Goal: Information Seeking & Learning: Learn about a topic

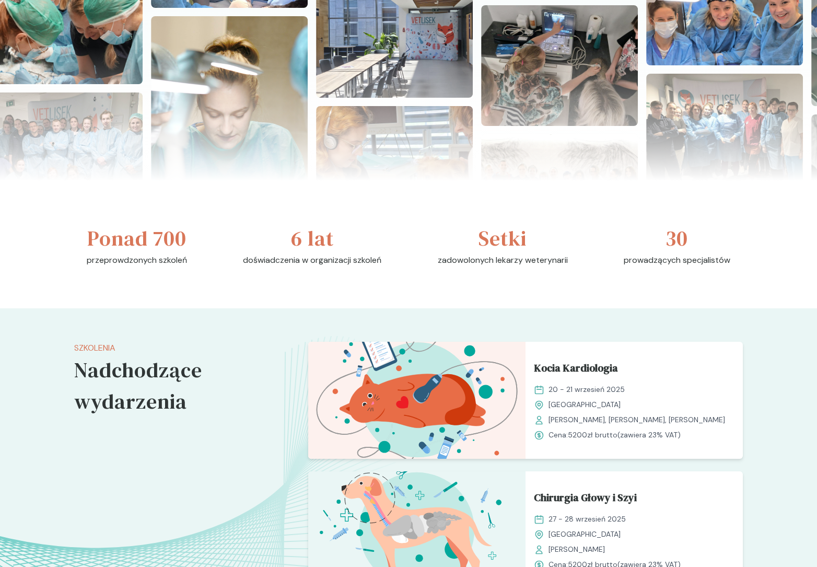
scroll to position [527, 0]
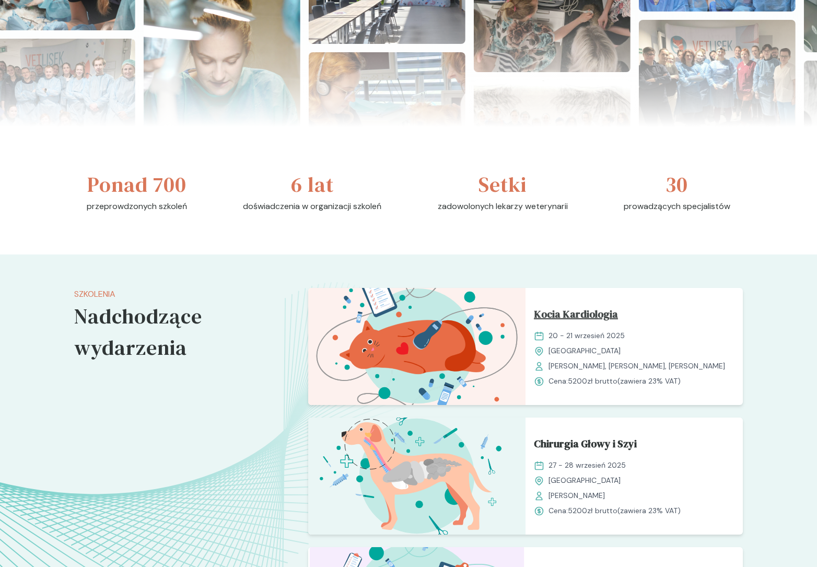
click at [555, 308] on span "Kocia Kardiologia" at bounding box center [576, 316] width 84 height 20
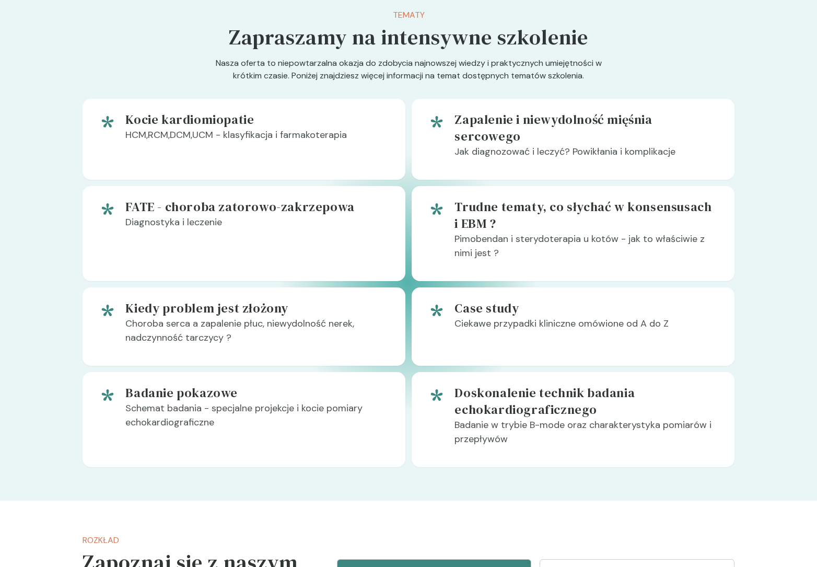
scroll to position [710, 0]
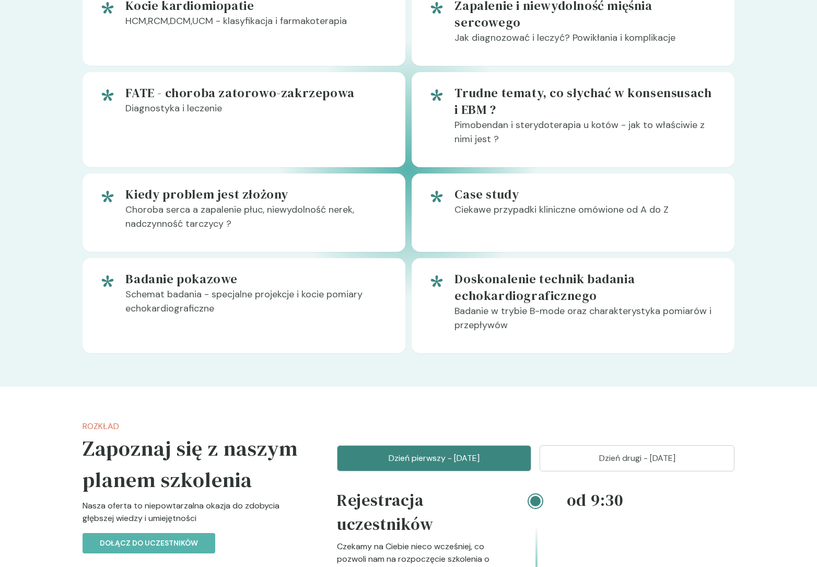
click at [633, 445] on button "Dzień drugi - [DATE]" at bounding box center [637, 458] width 195 height 26
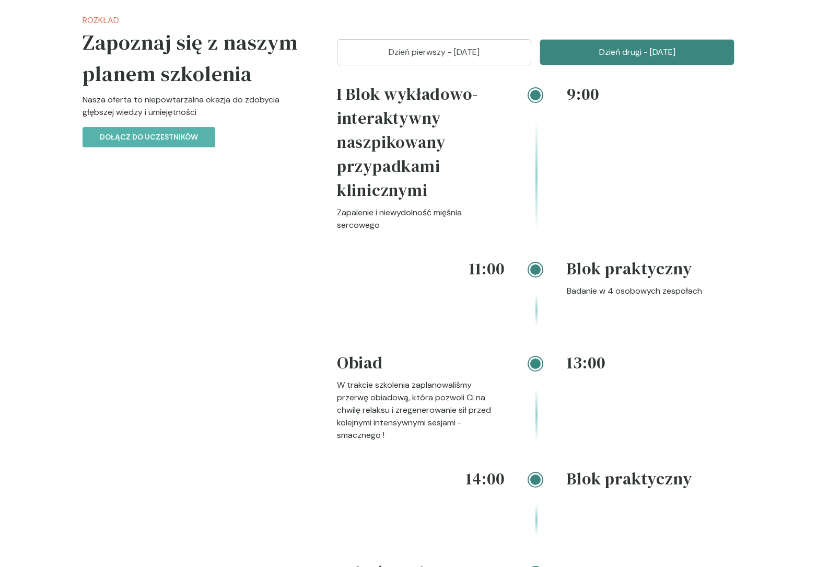
scroll to position [1129, 0]
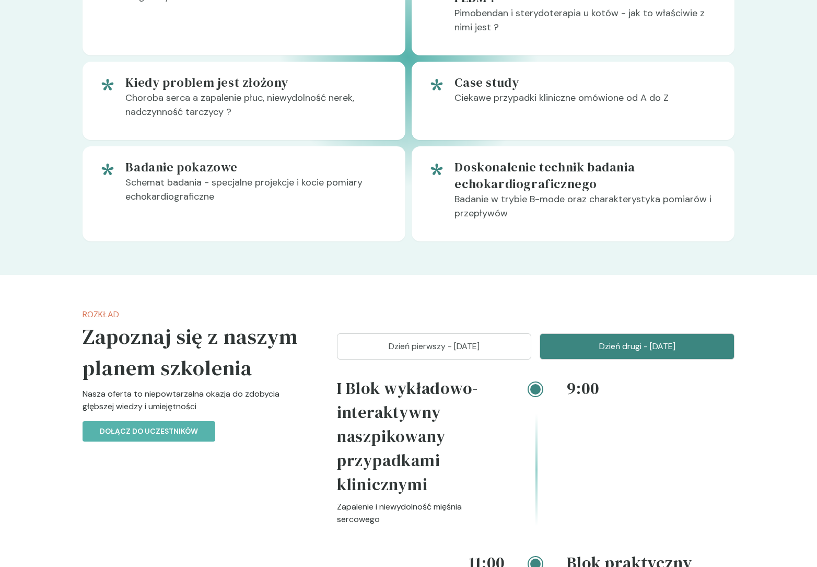
click at [497, 333] on button "Dzień pierwszy - [DATE]" at bounding box center [434, 346] width 195 height 26
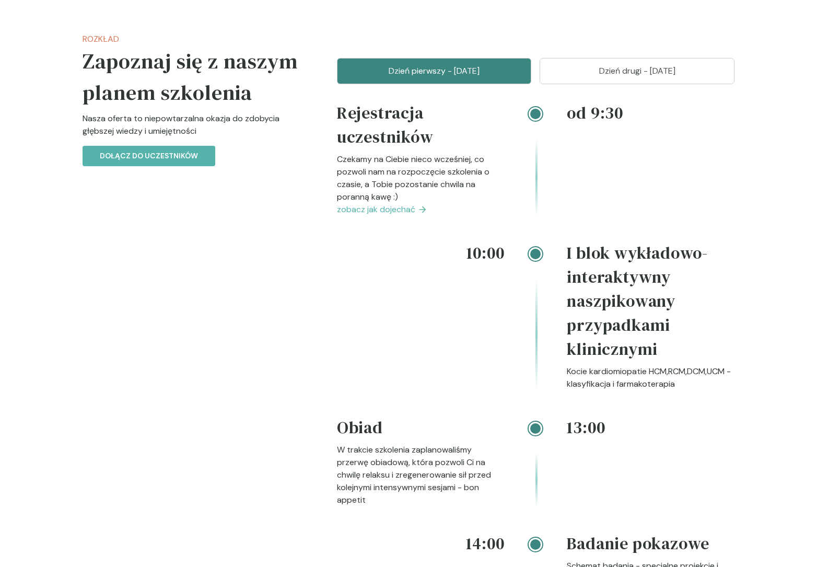
scroll to position [1043, 0]
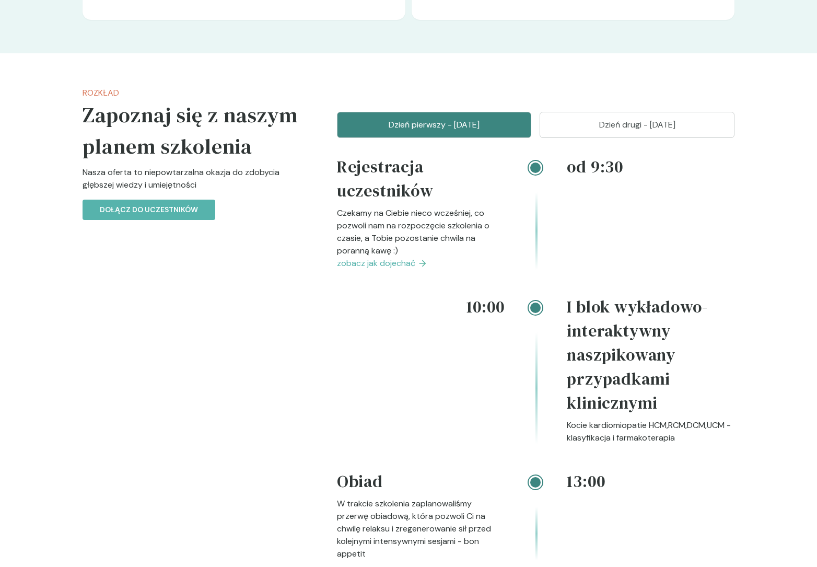
click at [606, 121] on div "Dzień pierwszy - [DATE] Dzień drugi - [DATE] od 9:30 Rejestracja uczestników Cz…" at bounding box center [536, 513] width 398 height 802
click at [618, 119] on p "Dzień drugi - [DATE]" at bounding box center [637, 125] width 169 height 13
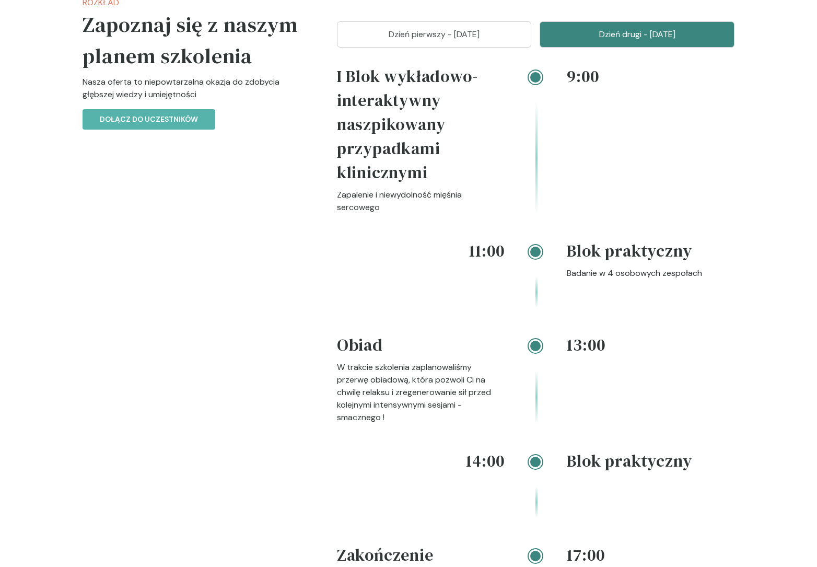
scroll to position [1080, 0]
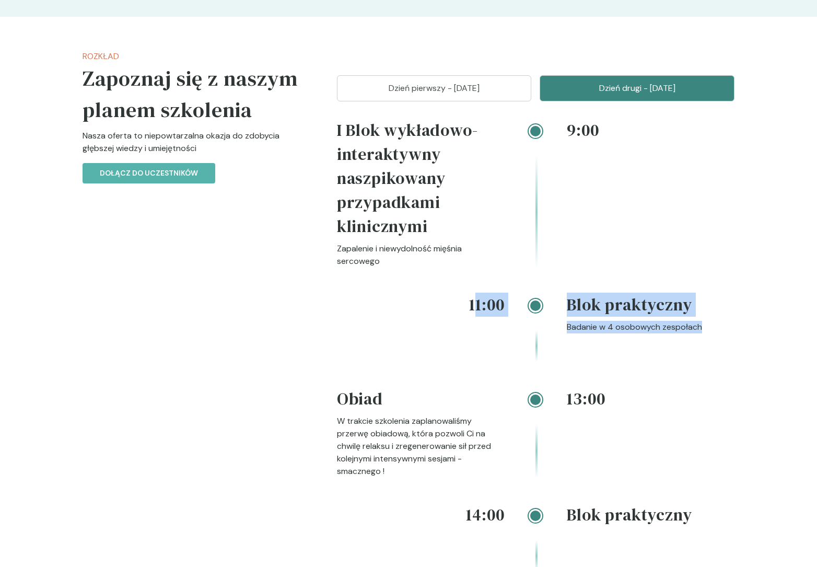
drag, startPoint x: 476, startPoint y: 284, endPoint x: 689, endPoint y: 343, distance: 221.3
click at [689, 343] on div "11:00 Blok praktyczny Badanie w 4 osobowych zespołach" at bounding box center [536, 340] width 398 height 94
click at [717, 338] on div "Blok praktyczny Badanie w 4 osobowych zespołach" at bounding box center [651, 327] width 168 height 69
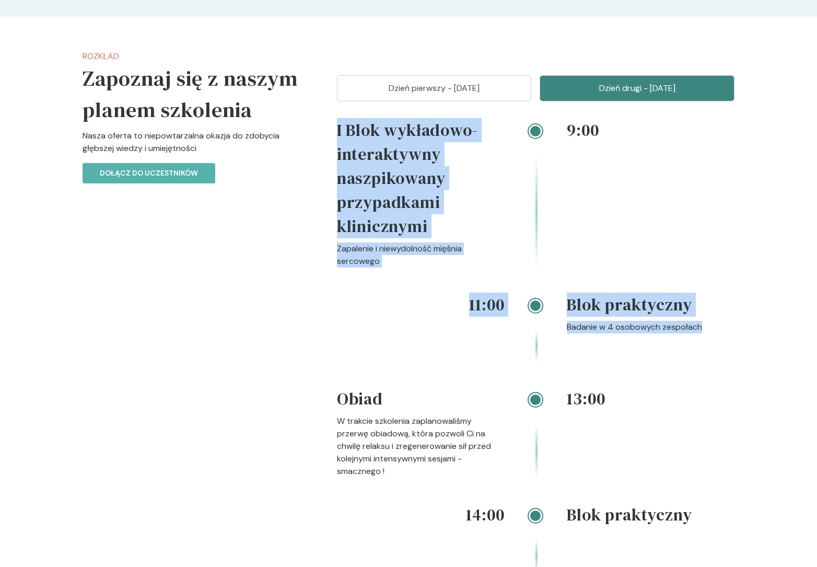
drag, startPoint x: 699, startPoint y: 320, endPoint x: 595, endPoint y: 270, distance: 115.2
click at [595, 271] on div "9:00 I Blok wykładowo-interaktywny naszpikowany przypadkami klinicznymi Zapalen…" at bounding box center [536, 439] width 398 height 643
click at [594, 270] on div "9:00 I Blok wykładowo-interaktywny naszpikowany przypadkami klinicznymi Zapalen…" at bounding box center [536, 205] width 398 height 175
drag, startPoint x: 583, startPoint y: 267, endPoint x: 703, endPoint y: 320, distance: 131.0
click at [685, 318] on div "9:00 I Blok wykładowo-interaktywny naszpikowany przypadkami klinicznymi Zapalen…" at bounding box center [536, 439] width 398 height 643
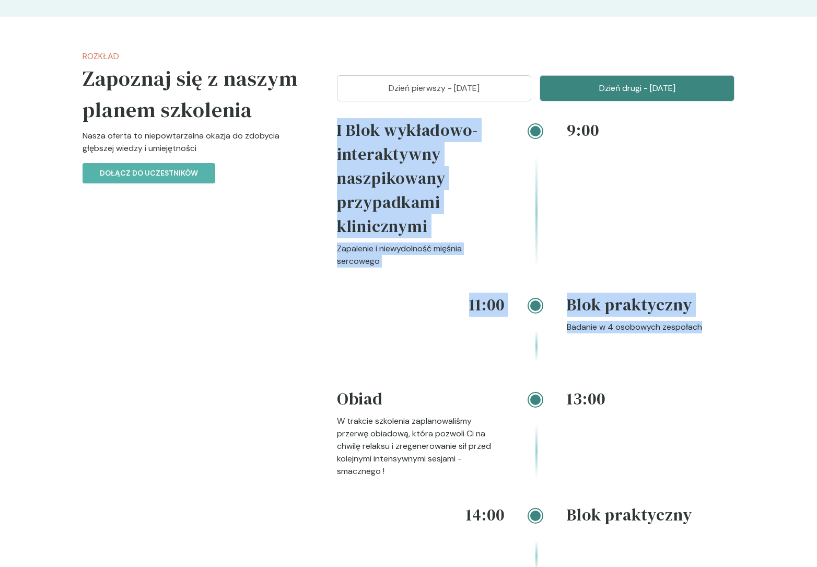
click at [703, 320] on div "Blok praktyczny Badanie w 4 osobowych zespołach" at bounding box center [651, 327] width 168 height 69
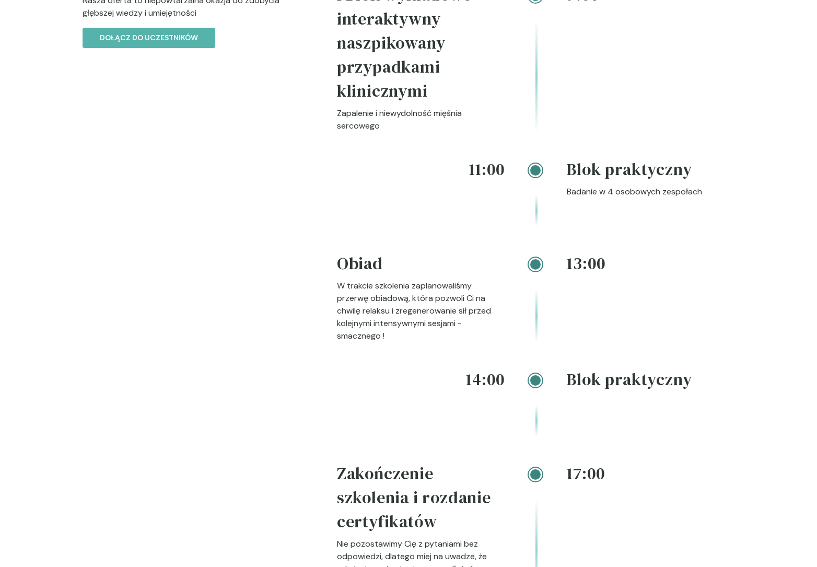
scroll to position [1269, 0]
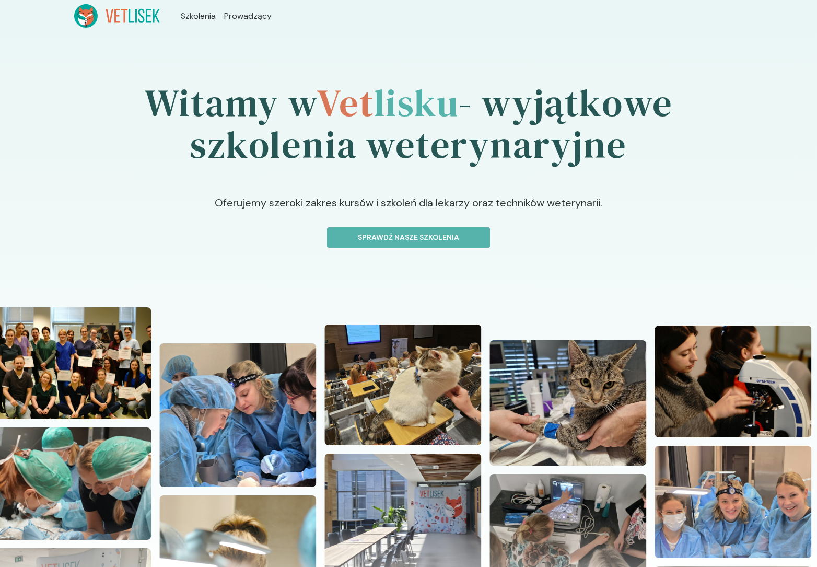
scroll to position [559, 0]
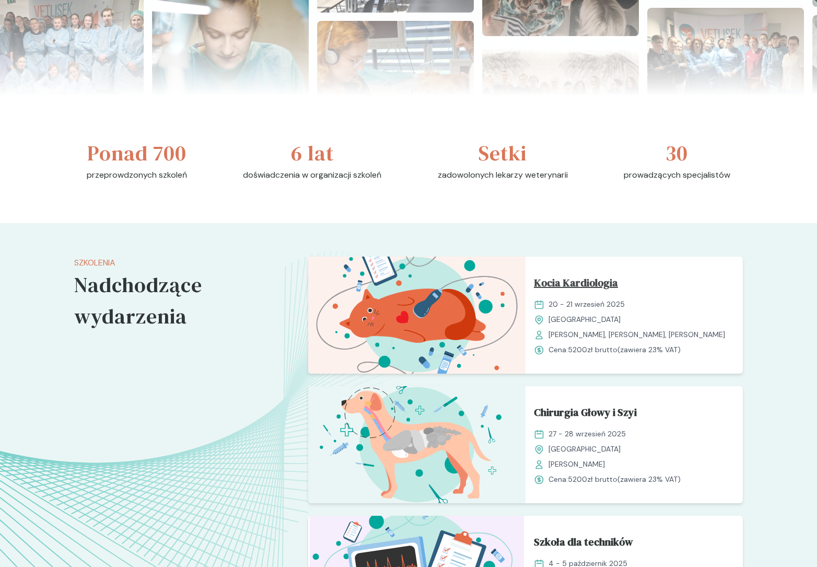
click at [549, 287] on span "Kocia Kardiologia" at bounding box center [576, 285] width 84 height 20
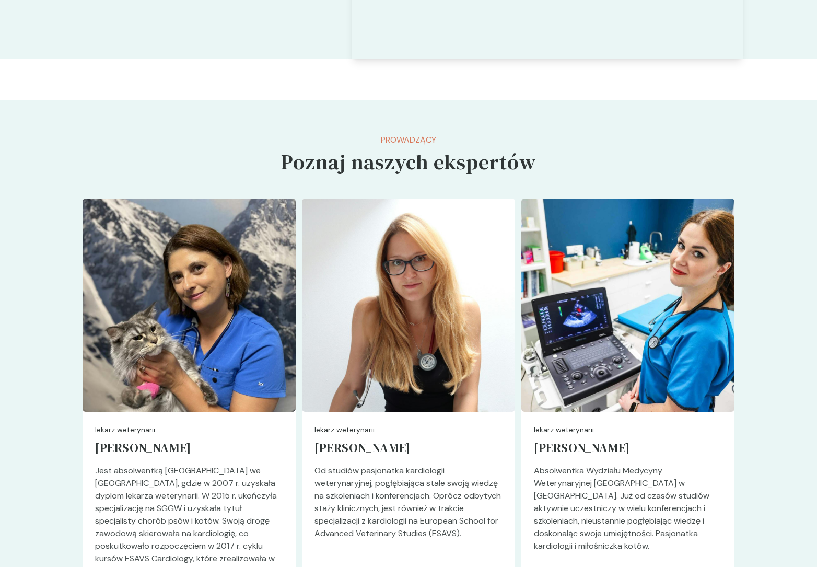
scroll to position [2282, 0]
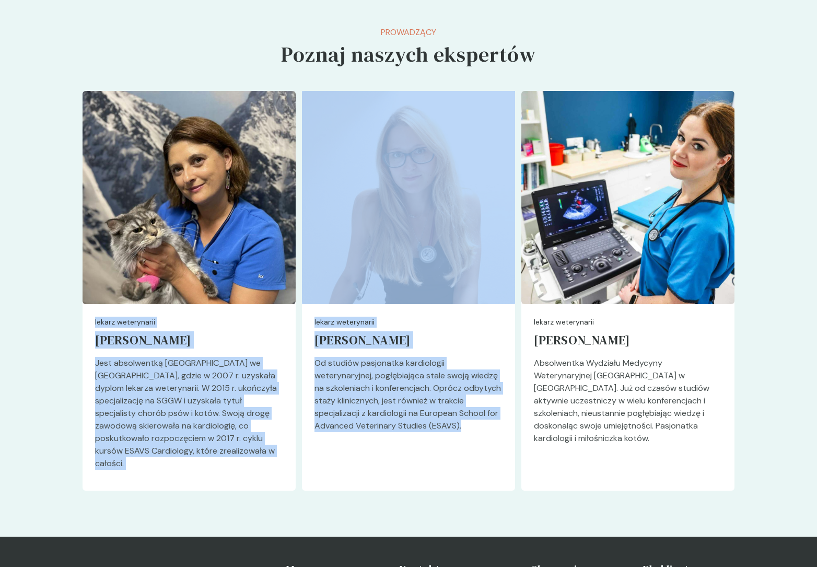
drag, startPoint x: 380, startPoint y: 422, endPoint x: 131, endPoint y: 291, distance: 282.2
click at [131, 291] on div "Przejdź do strony prowadzącego lekarz weterynarii Grażyna Duda-Adamczyk Jest ab…" at bounding box center [409, 297] width 652 height 412
click at [99, 304] on div "lekarz weterynarii Grażyna Duda-Adamczyk Jest absolwentką Uniwersytetu Przyrodn…" at bounding box center [189, 397] width 213 height 187
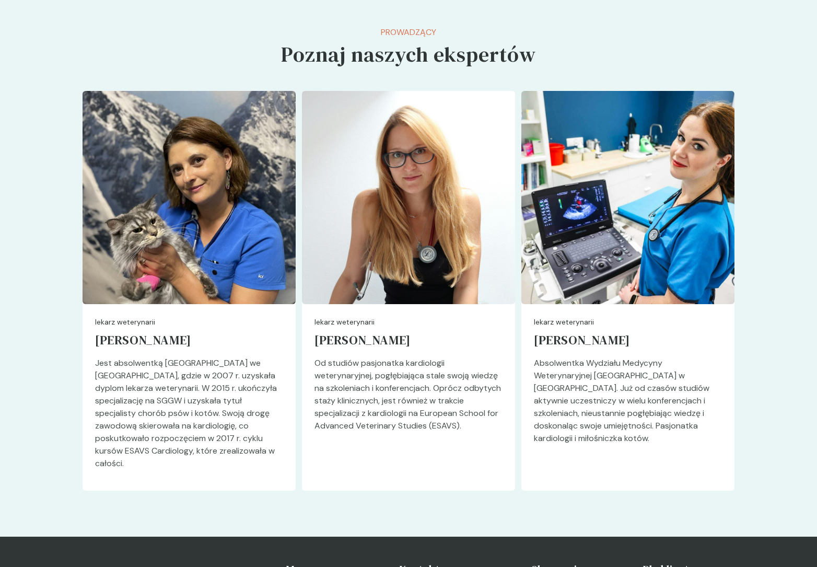
drag, startPoint x: 698, startPoint y: 466, endPoint x: 67, endPoint y: 49, distance: 756.6
click at [67, 49] on section "Prowadzący Poznaj naszych ekspertów Przejdź do strony prowadzącego lekarz weter…" at bounding box center [408, 265] width 817 height 544
click at [66, 48] on section "Prowadzący Poznaj naszych ekspertów Przejdź do strony prowadzącego lekarz weter…" at bounding box center [408, 265] width 817 height 544
drag, startPoint x: 146, startPoint y: 76, endPoint x: 725, endPoint y: 448, distance: 688.0
click at [724, 447] on section "Prowadzący Poznaj naszych ekspertów Przejdź do strony prowadzącego lekarz weter…" at bounding box center [408, 265] width 817 height 544
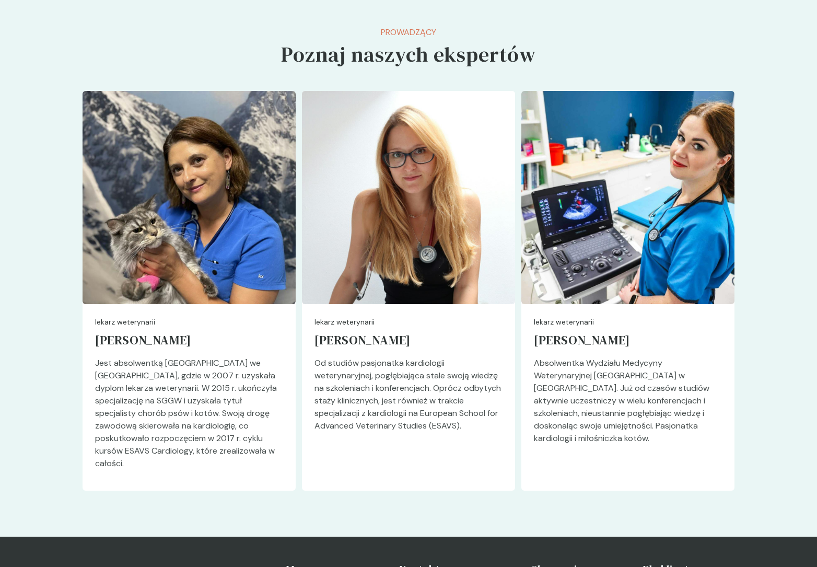
drag, startPoint x: 725, startPoint y: 448, endPoint x: 745, endPoint y: 463, distance: 25.0
click at [725, 448] on div "lekarz weterynarii Dominika Orkisz Absolwentka Wydziału Medycyny Weterynaryjnej…" at bounding box center [628, 397] width 213 height 187
drag, startPoint x: 745, startPoint y: 463, endPoint x: 48, endPoint y: 23, distance: 824.4
click at [48, 23] on section "Prowadzący Poznaj naszych ekspertów Przejdź do strony prowadzącego lekarz weter…" at bounding box center [408, 265] width 817 height 544
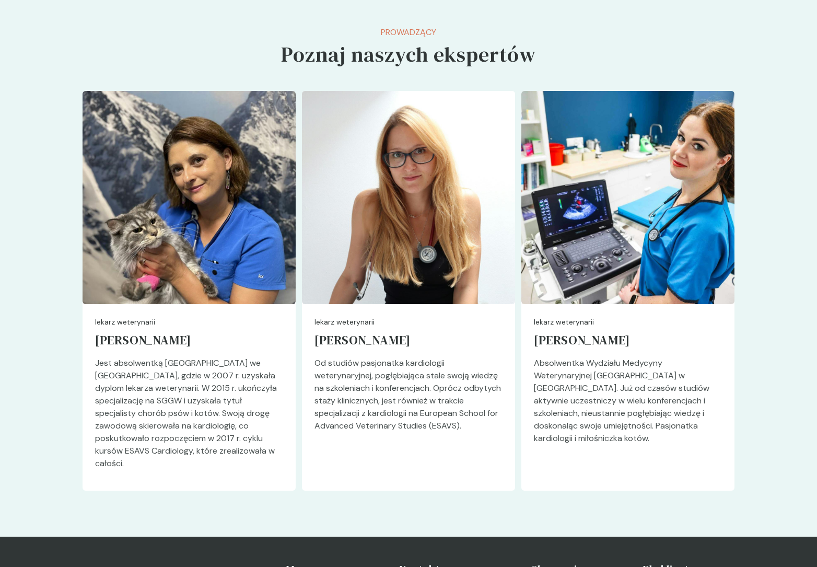
drag, startPoint x: 144, startPoint y: 45, endPoint x: 740, endPoint y: 451, distance: 721.0
click at [740, 451] on section "Prowadzący Poznaj naszych ekspertów Przejdź do strony prowadzącego lekarz weter…" at bounding box center [408, 265] width 817 height 544
drag, startPoint x: 740, startPoint y: 451, endPoint x: 748, endPoint y: 457, distance: 10.1
click at [740, 452] on div "Prowadzący Poznaj naszych ekspertów Przejdź do strony prowadzącego lekarz weter…" at bounding box center [408, 265] width 669 height 544
drag, startPoint x: 567, startPoint y: 318, endPoint x: 128, endPoint y: 30, distance: 525.3
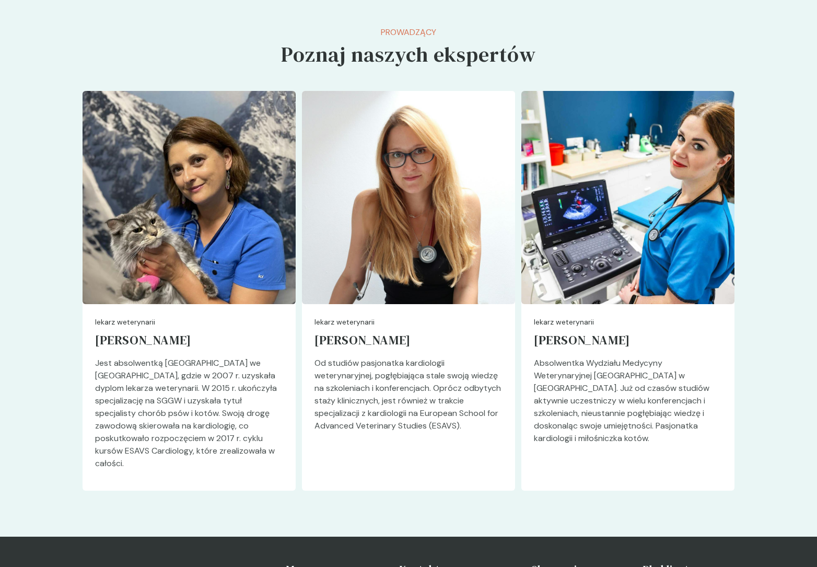
click at [128, 30] on section "Prowadzący Poznaj naszych ekspertów Przejdź do strony prowadzącego lekarz weter…" at bounding box center [408, 265] width 817 height 544
click at [128, 30] on div "Prowadzący Poznaj naszych ekspertów Przejdź do strony prowadzącego lekarz weter…" at bounding box center [409, 264] width 652 height 477
drag, startPoint x: 154, startPoint y: 44, endPoint x: 787, endPoint y: 464, distance: 759.1
click at [787, 464] on section "Prowadzący Poznaj naszych ekspertów Przejdź do strony prowadzącego lekarz weter…" at bounding box center [408, 265] width 817 height 544
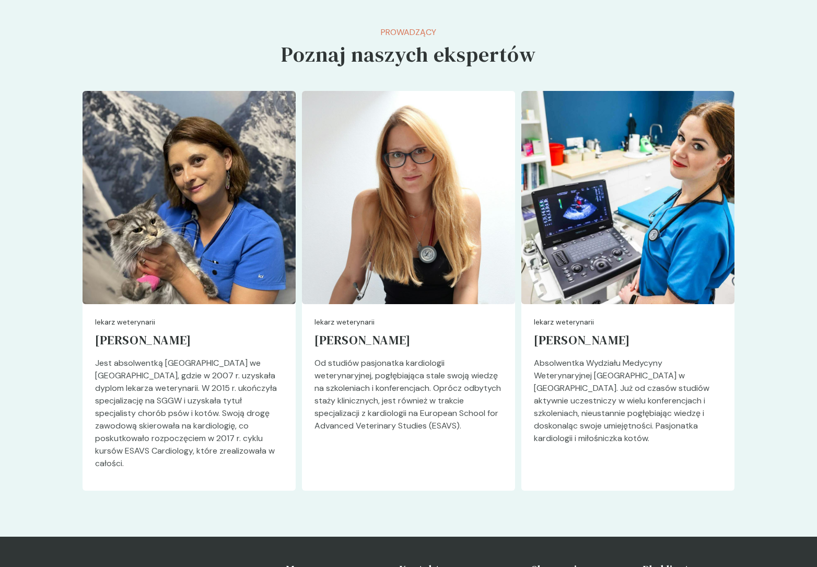
drag, startPoint x: 783, startPoint y: 463, endPoint x: 140, endPoint y: 32, distance: 774.0
click at [140, 32] on section "Prowadzący Poznaj naszych ekspertów Przejdź do strony prowadzącego lekarz weter…" at bounding box center [408, 265] width 817 height 544
click at [140, 32] on div "Prowadzący Poznaj naszych ekspertów Przejdź do strony prowadzącego lekarz weter…" at bounding box center [409, 264] width 652 height 477
